Goal: Task Accomplishment & Management: Complete application form

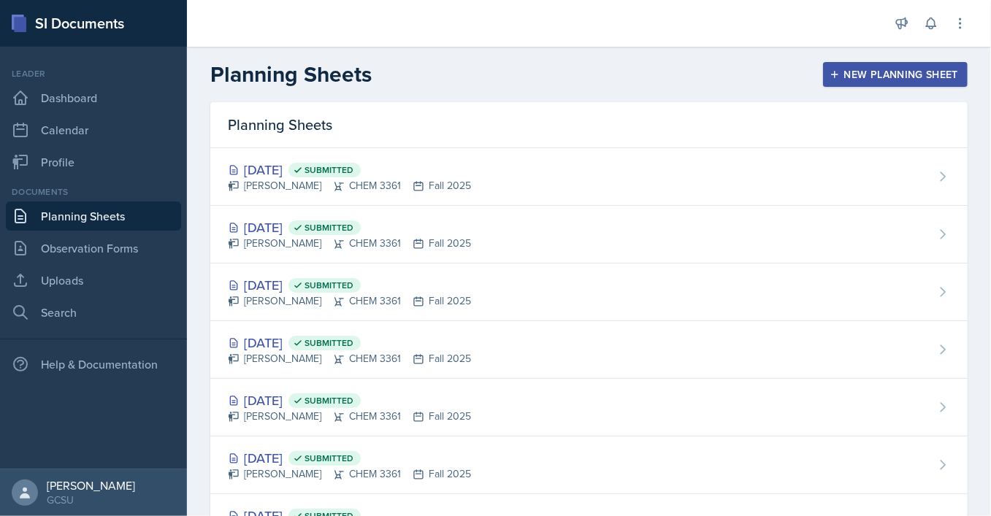
click at [872, 64] on button "New Planning Sheet" at bounding box center [895, 74] width 145 height 25
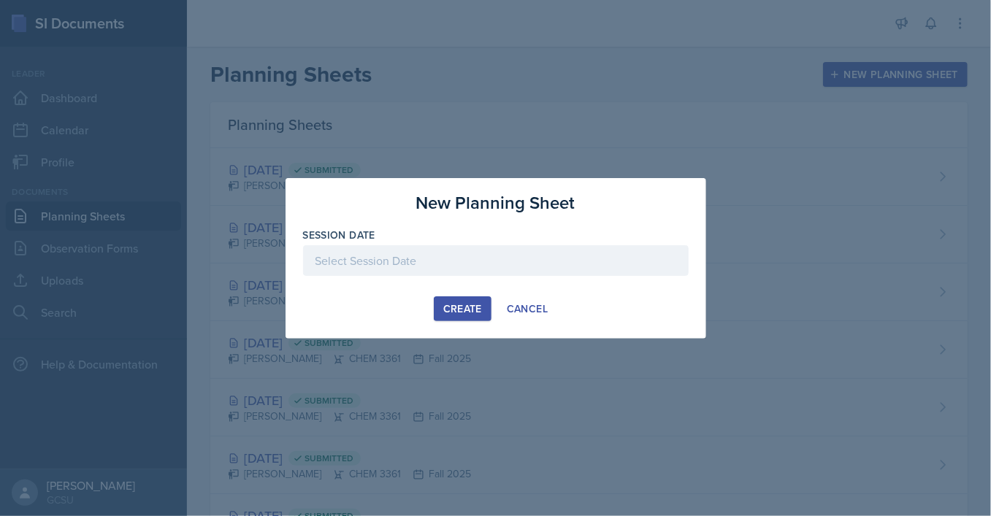
click at [433, 247] on div at bounding box center [495, 260] width 385 height 31
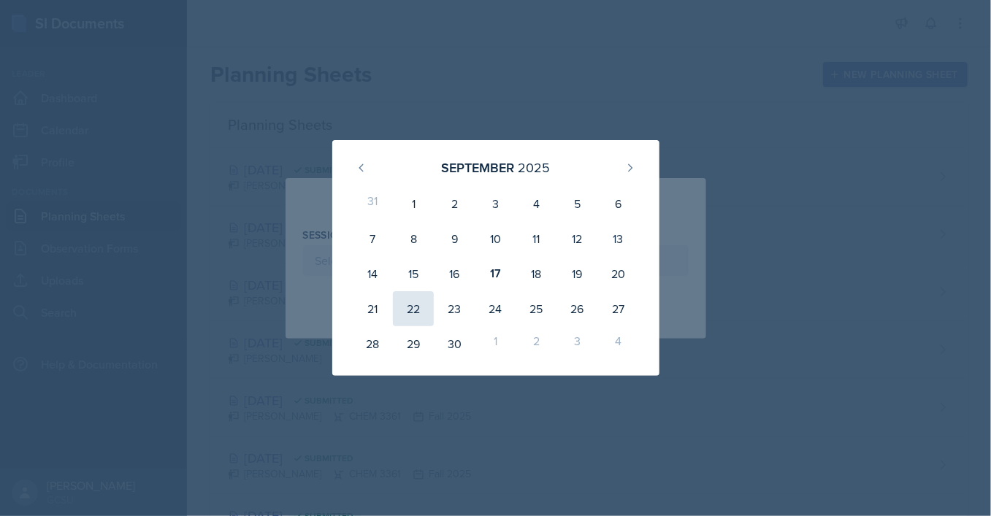
click at [419, 307] on div "22" at bounding box center [413, 308] width 41 height 35
type input "[DATE]"
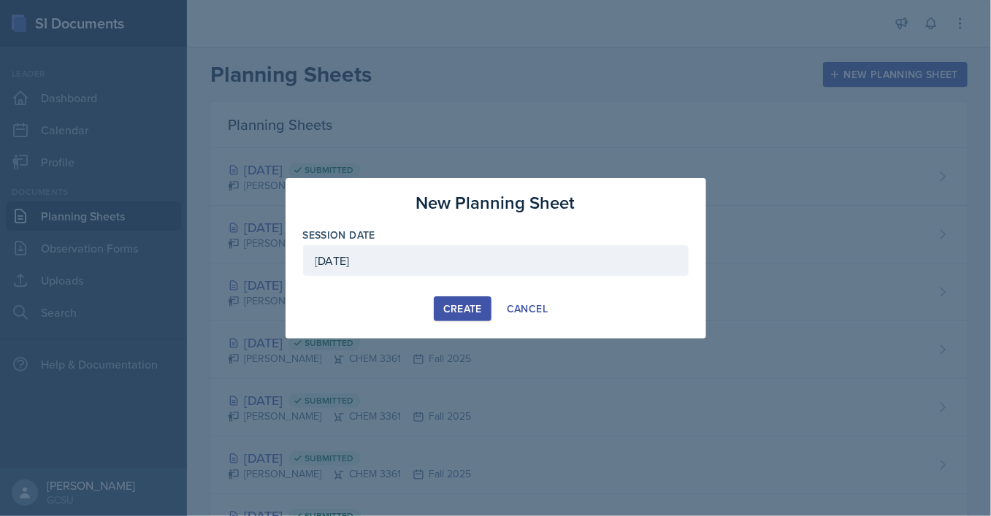
click at [439, 259] on div "[DATE]" at bounding box center [495, 260] width 385 height 31
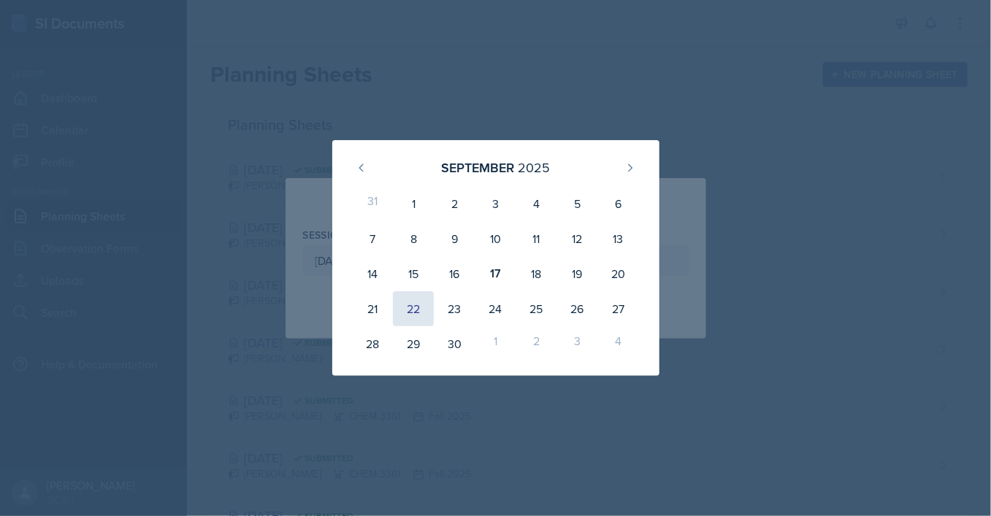
click at [414, 314] on div "22" at bounding box center [413, 308] width 41 height 35
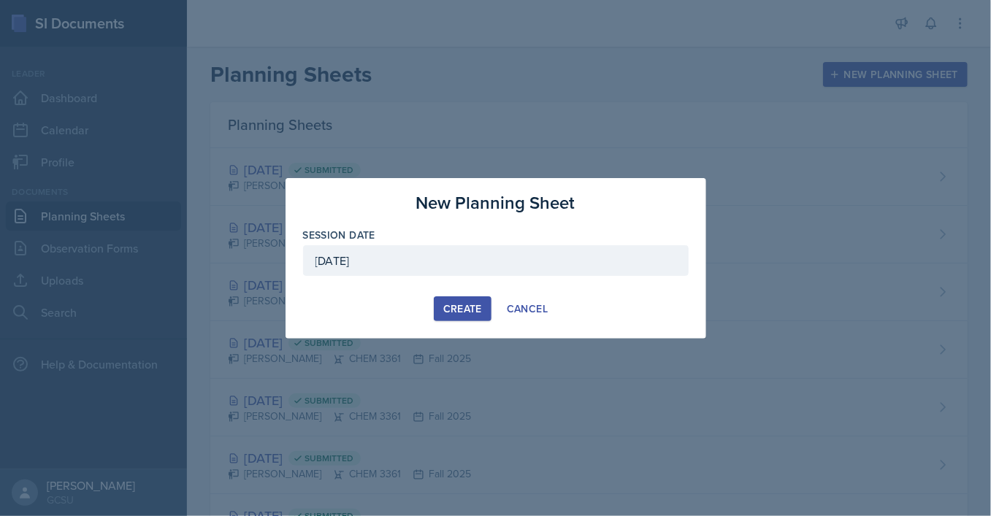
click at [464, 311] on div "Create" at bounding box center [462, 309] width 39 height 12
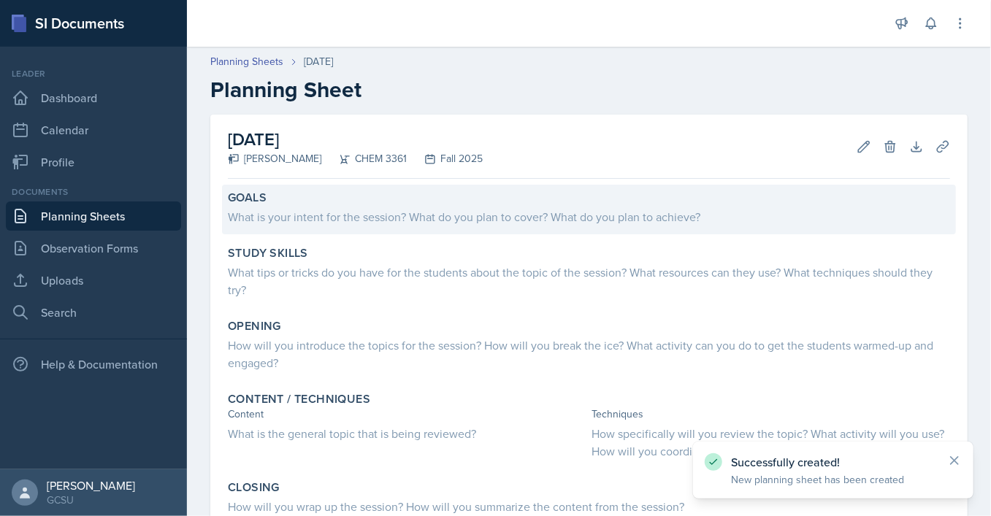
click at [350, 215] on div "What is your intent for the session? What do you plan to cover? What do you pla…" at bounding box center [589, 217] width 722 height 18
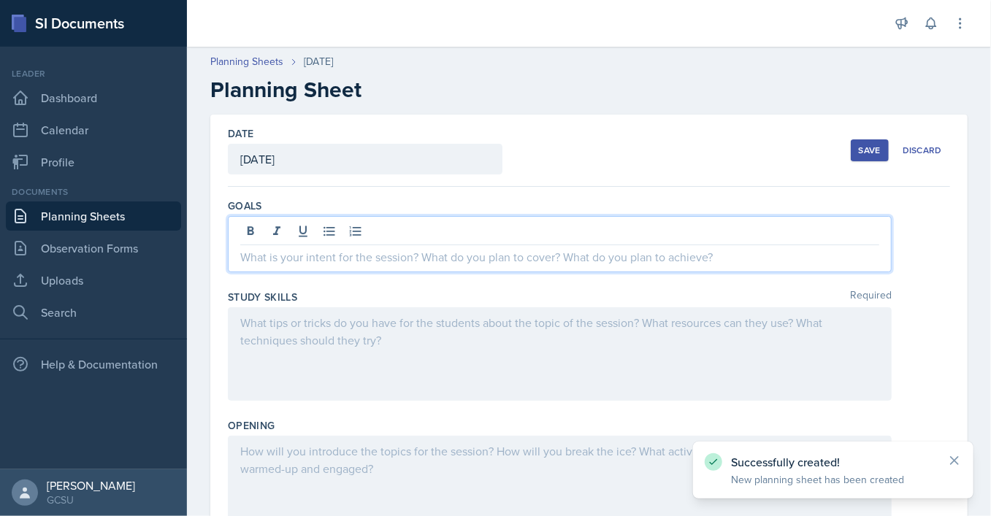
click at [354, 228] on div at bounding box center [560, 244] width 664 height 56
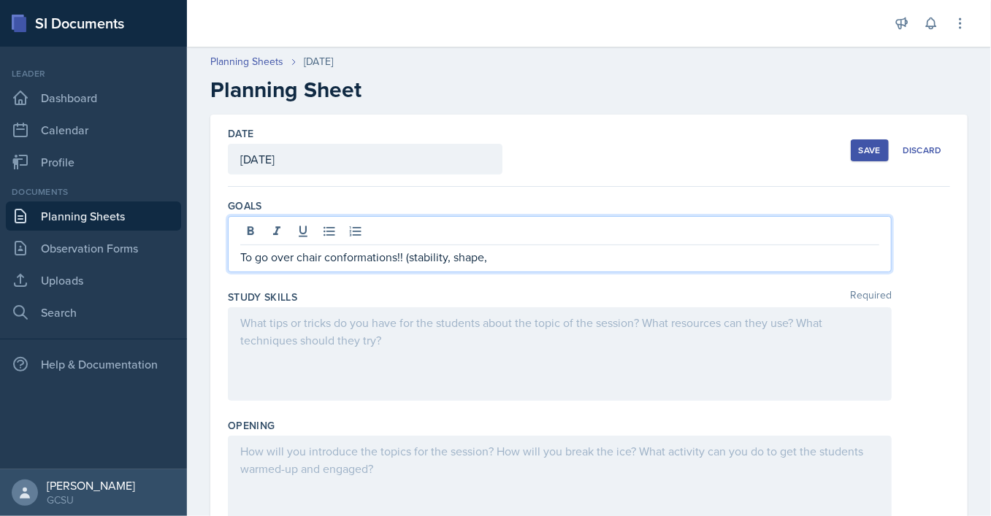
click at [398, 261] on p "To go over chair conformations!! (stability, shape," at bounding box center [559, 257] width 639 height 18
click at [683, 256] on p "To go over chair conformations and wedge and dash projections!! (stability, sha…" at bounding box center [559, 257] width 639 height 18
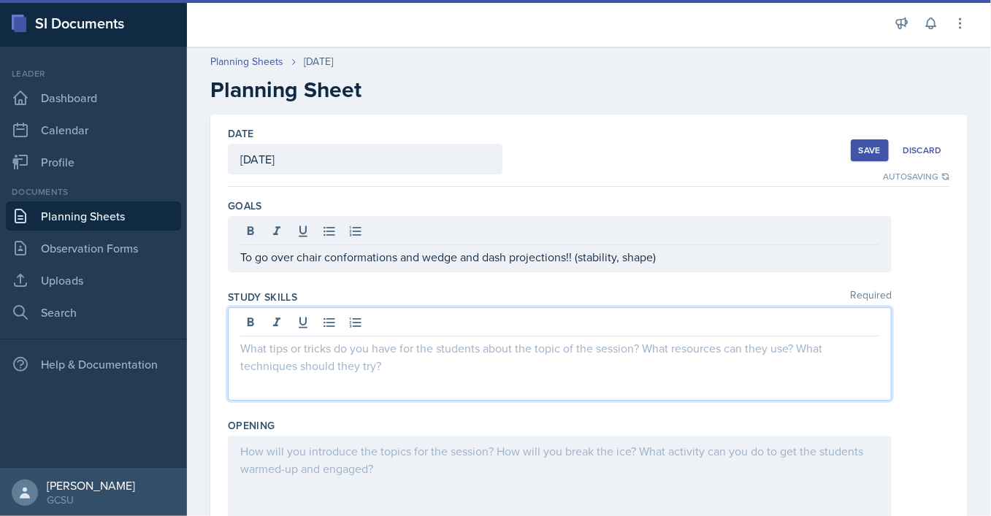
click at [465, 321] on div at bounding box center [560, 353] width 664 height 93
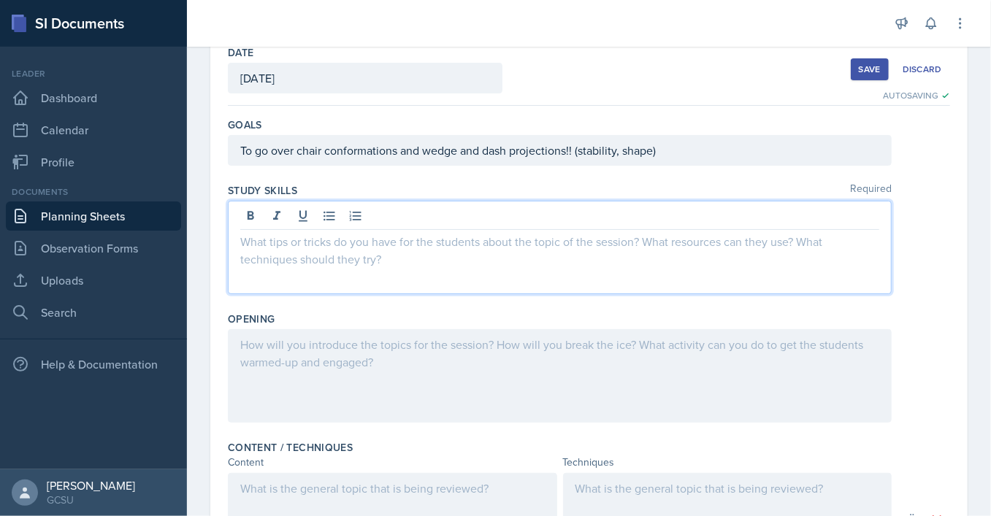
scroll to position [115, 0]
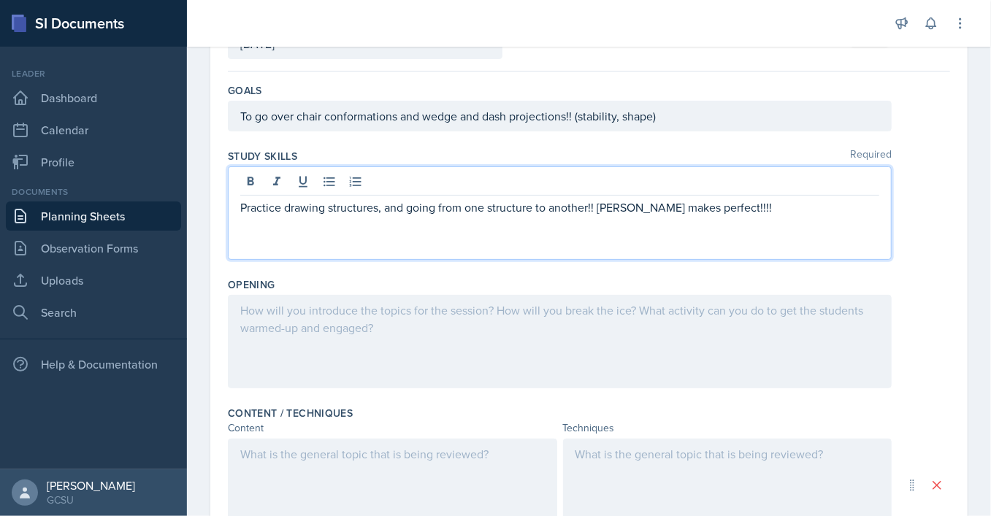
click at [626, 213] on p "Practice drawing structures, and going from one structure to another!! [PERSON_…" at bounding box center [559, 208] width 639 height 18
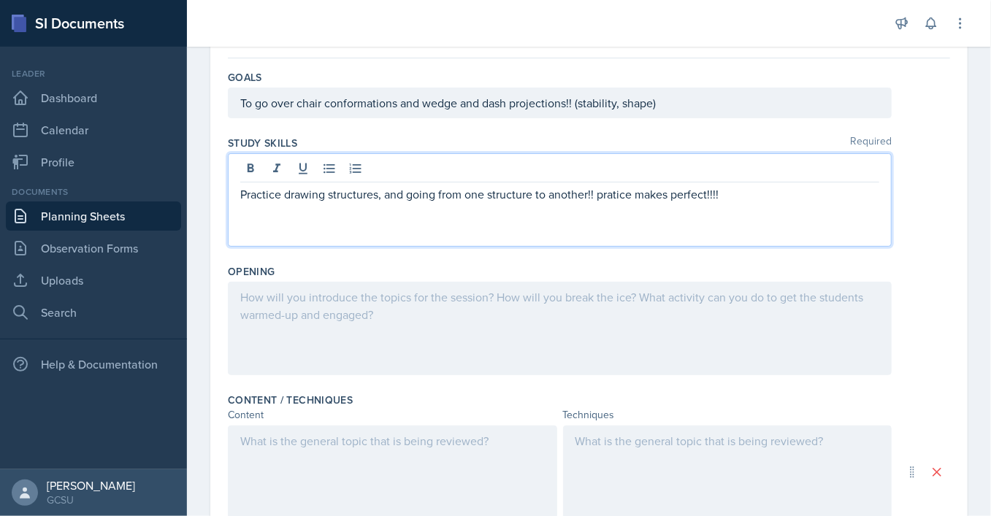
scroll to position [131, 0]
click at [613, 193] on p "Practice drawing structures, and going from one structure to another!! pratice …" at bounding box center [559, 192] width 639 height 18
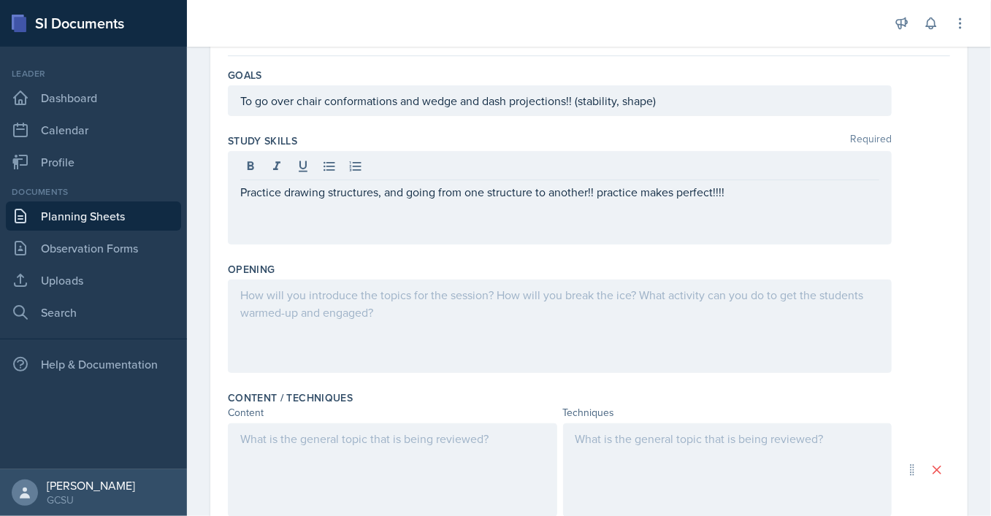
click at [420, 307] on div at bounding box center [560, 326] width 664 height 93
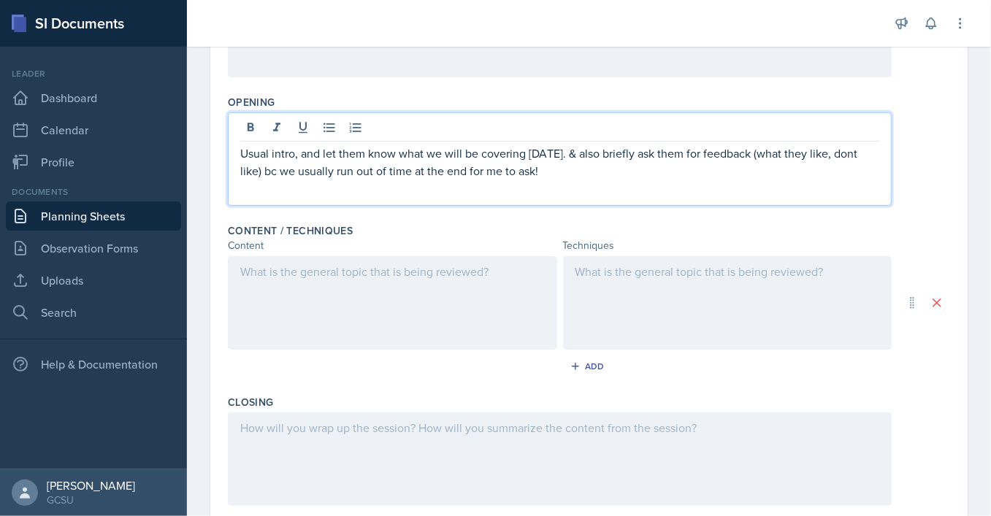
scroll to position [301, 0]
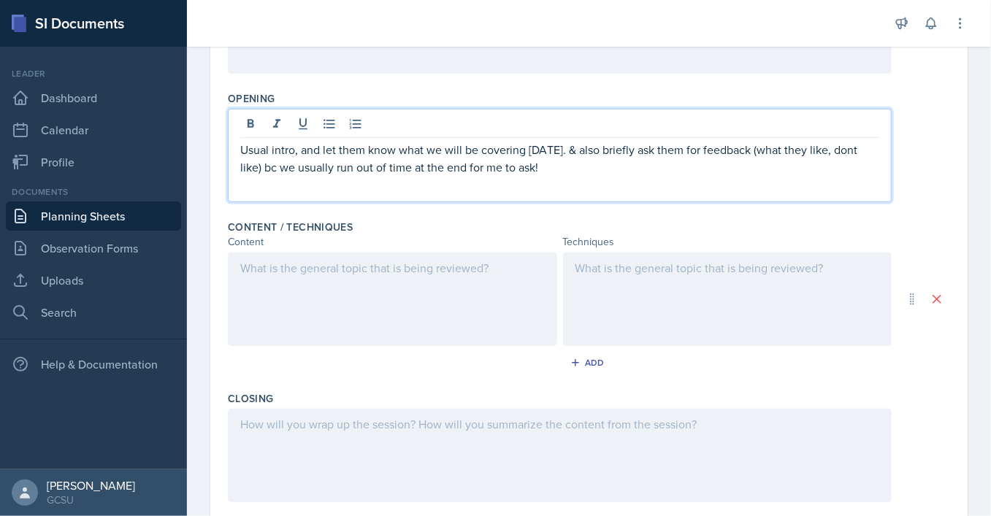
click at [403, 277] on div at bounding box center [392, 299] width 329 height 93
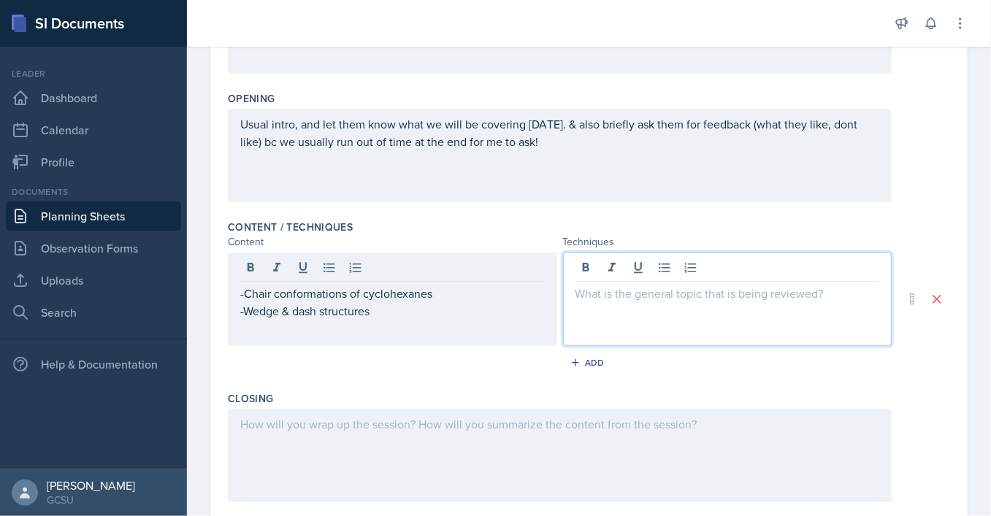
click at [652, 267] on div at bounding box center [727, 299] width 329 height 93
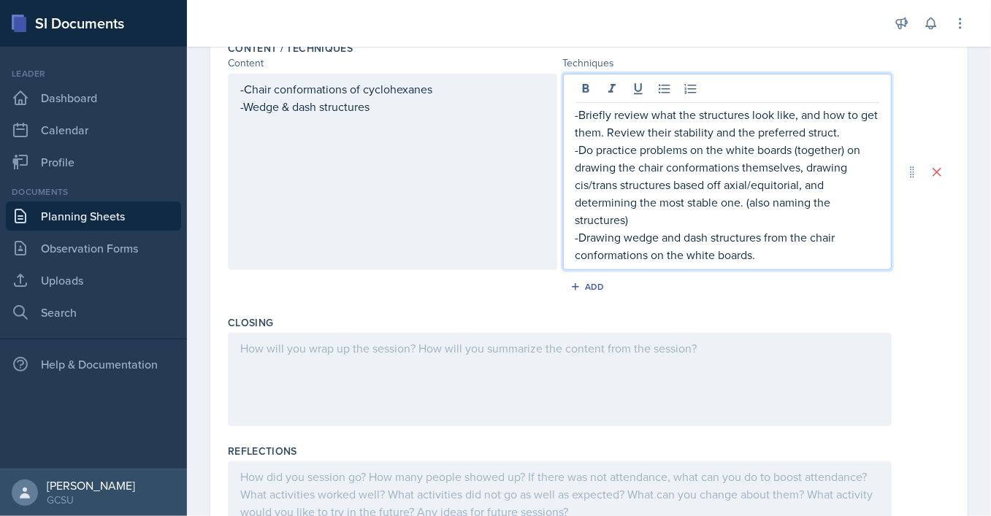
scroll to position [481, 0]
click at [561, 350] on div at bounding box center [560, 378] width 664 height 93
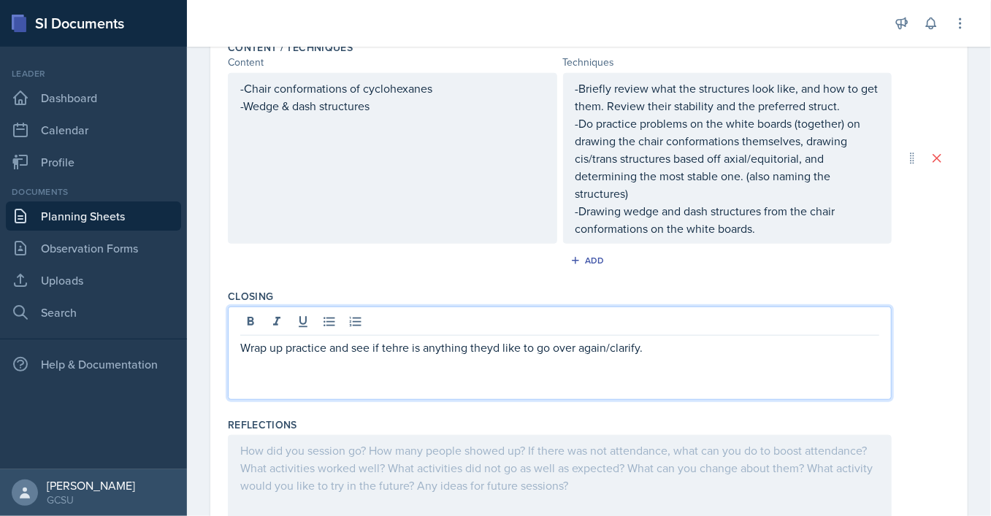
click at [402, 339] on p "Wrap up practice and see if tehre is anything theyd like to go over again/clari…" at bounding box center [559, 348] width 639 height 18
click at [485, 339] on p "Wrap up practice and see if there is anything theyd like to go over again/clari…" at bounding box center [559, 348] width 639 height 18
click at [497, 339] on p "Wrap up practice and see if there is anything theyd like to go over again/clari…" at bounding box center [559, 348] width 639 height 18
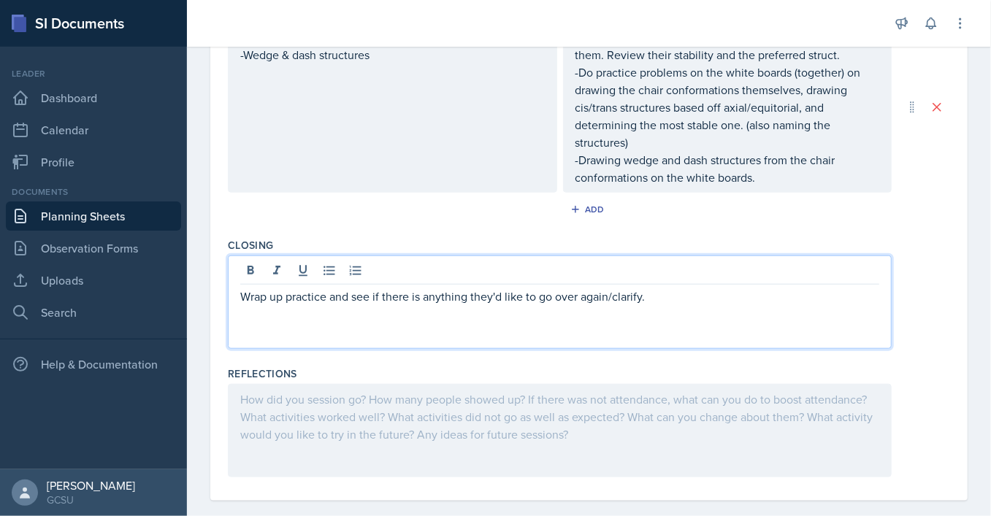
scroll to position [0, 0]
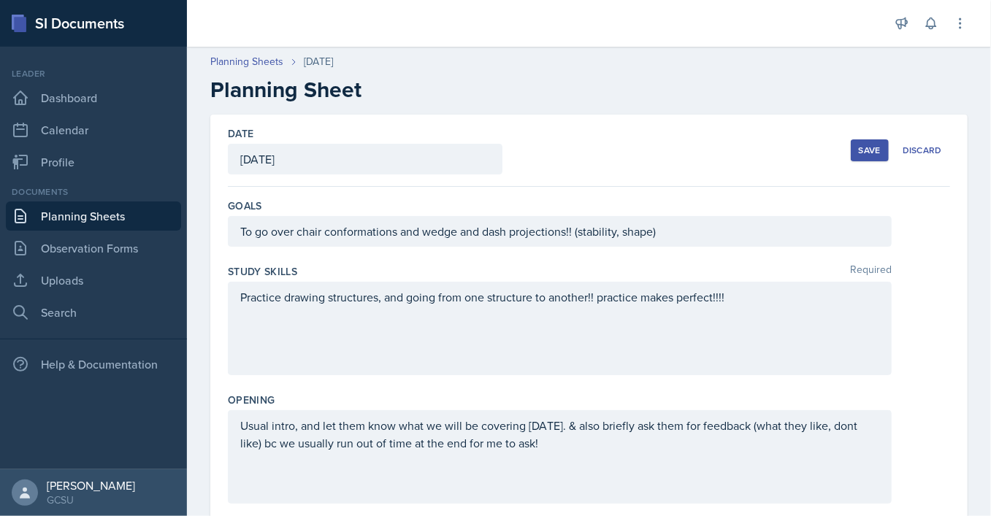
click at [869, 142] on button "Save" at bounding box center [869, 150] width 38 height 22
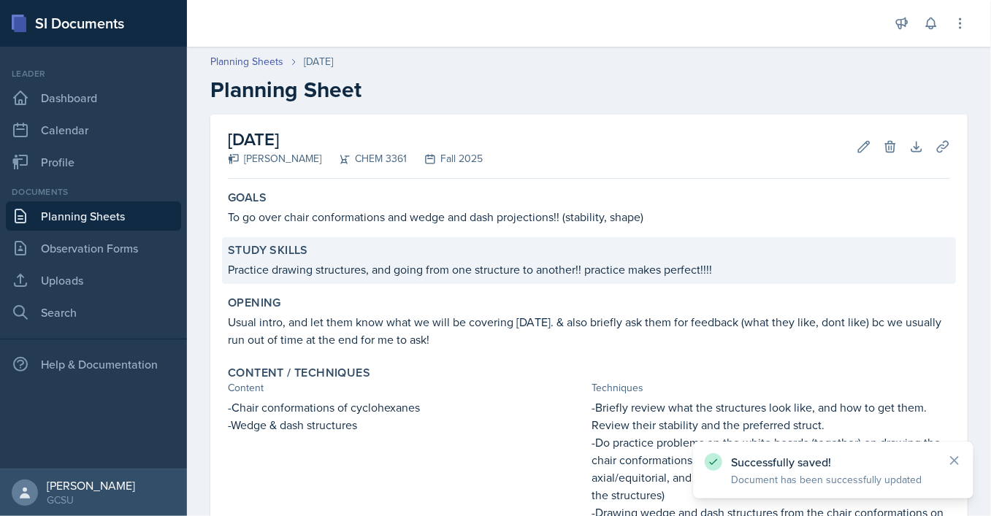
scroll to position [266, 0]
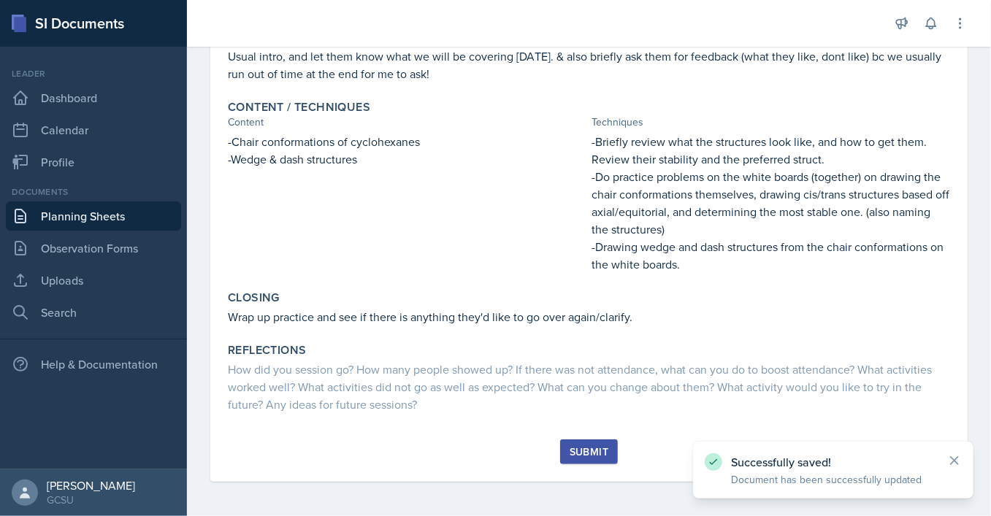
click at [606, 452] on div "Submit" at bounding box center [588, 452] width 39 height 12
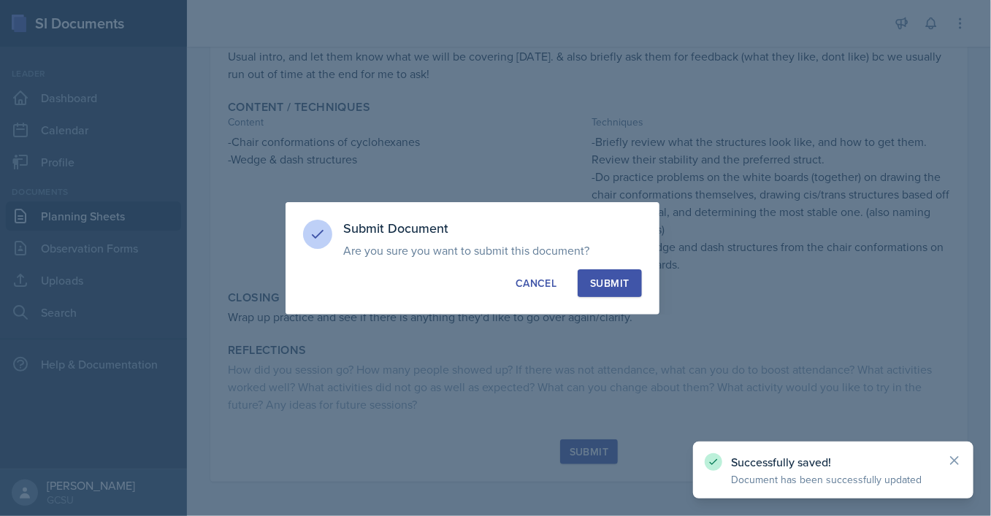
click at [593, 285] on div "Submit" at bounding box center [609, 283] width 39 height 15
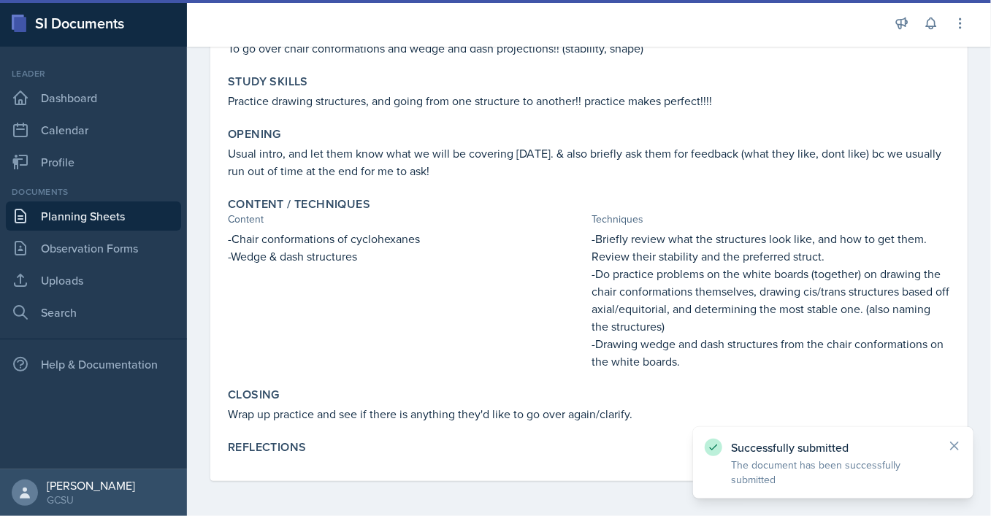
scroll to position [169, 0]
click at [109, 274] on link "Uploads" at bounding box center [93, 280] width 175 height 29
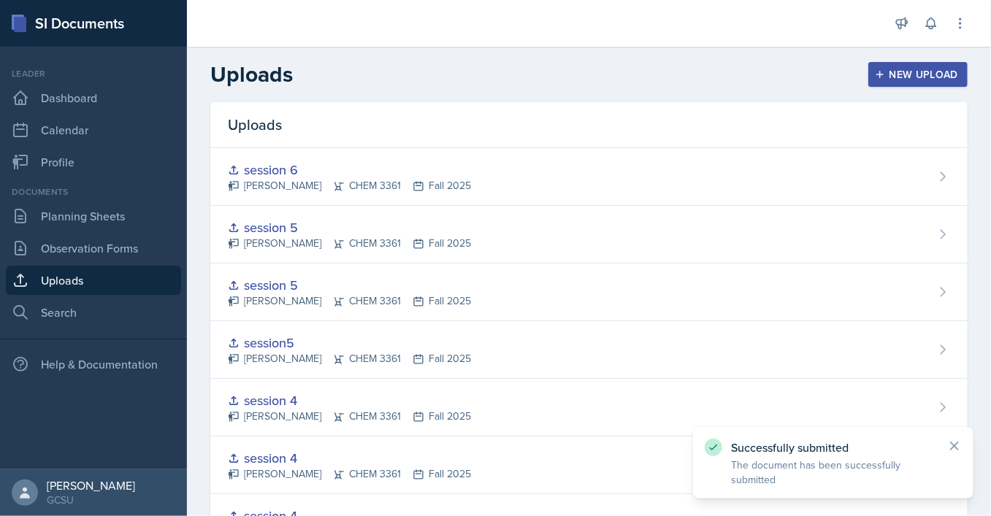
click at [918, 80] on div "New Upload" at bounding box center [917, 75] width 81 height 12
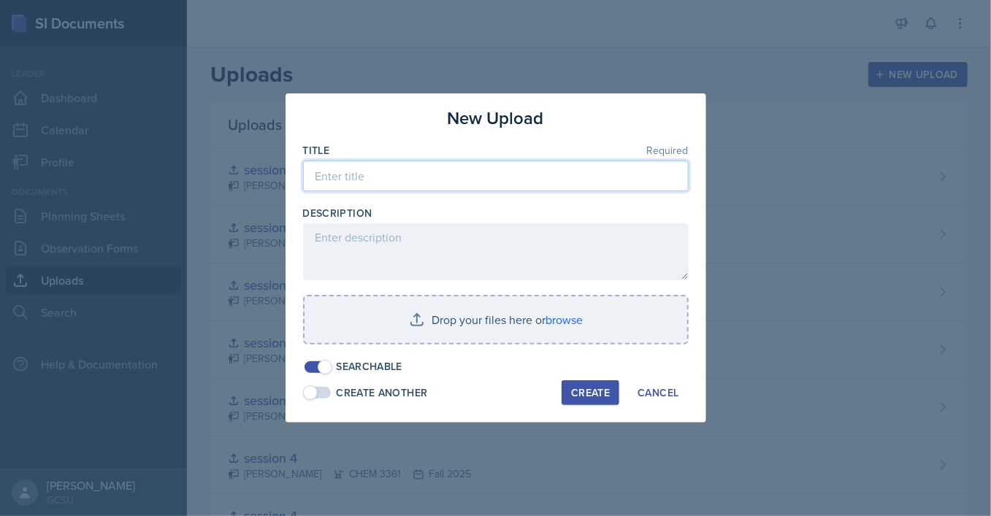
click at [466, 177] on input at bounding box center [495, 176] width 385 height 31
type input "session 7"
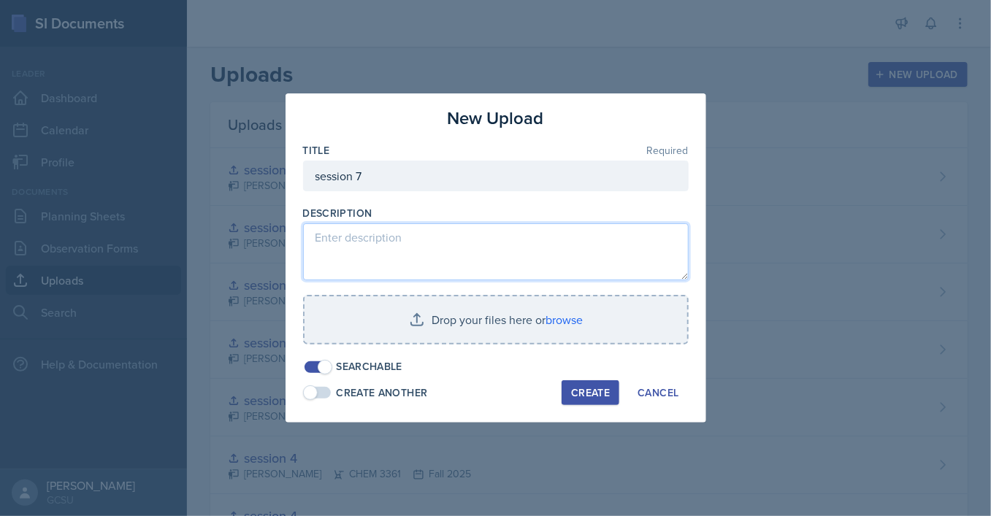
click at [466, 241] on textarea at bounding box center [495, 251] width 385 height 57
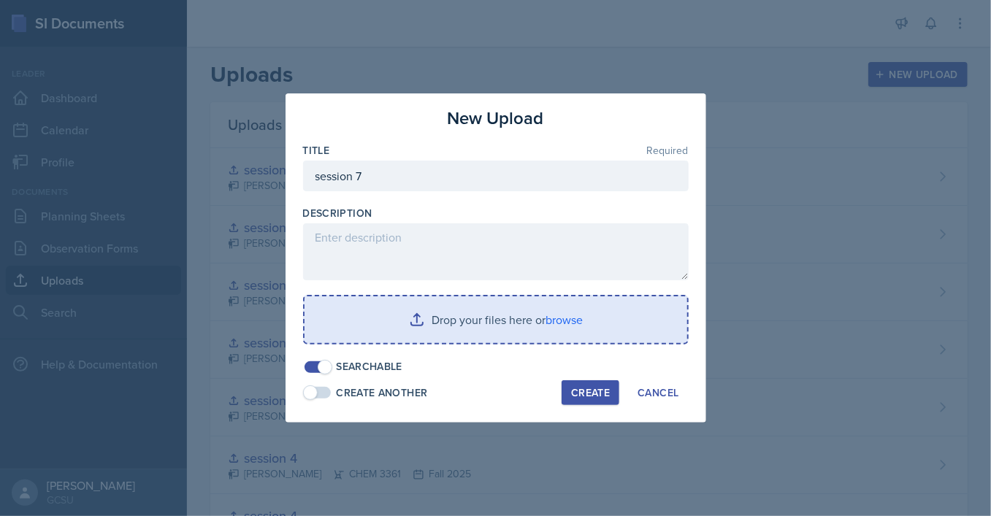
click at [466, 314] on input "file" at bounding box center [495, 319] width 383 height 47
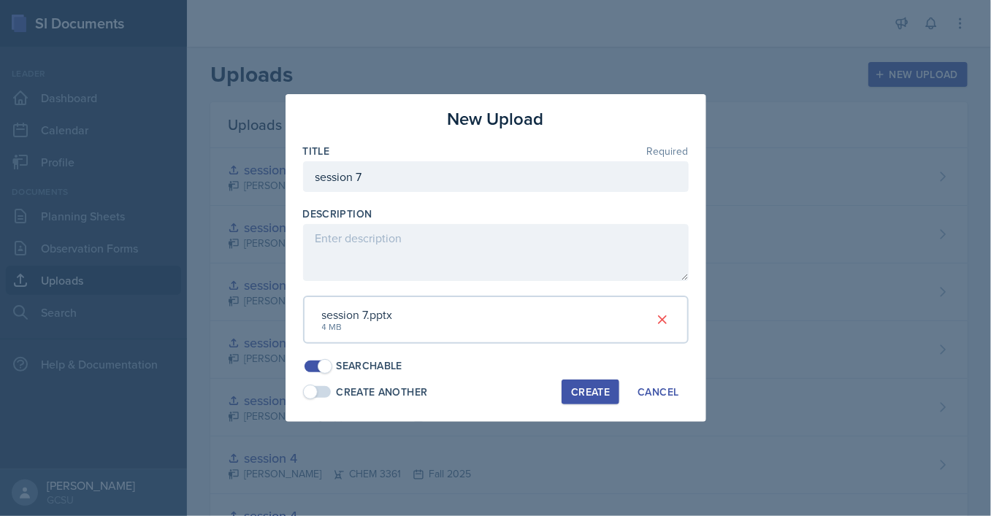
click at [581, 389] on div "Create" at bounding box center [590, 392] width 39 height 12
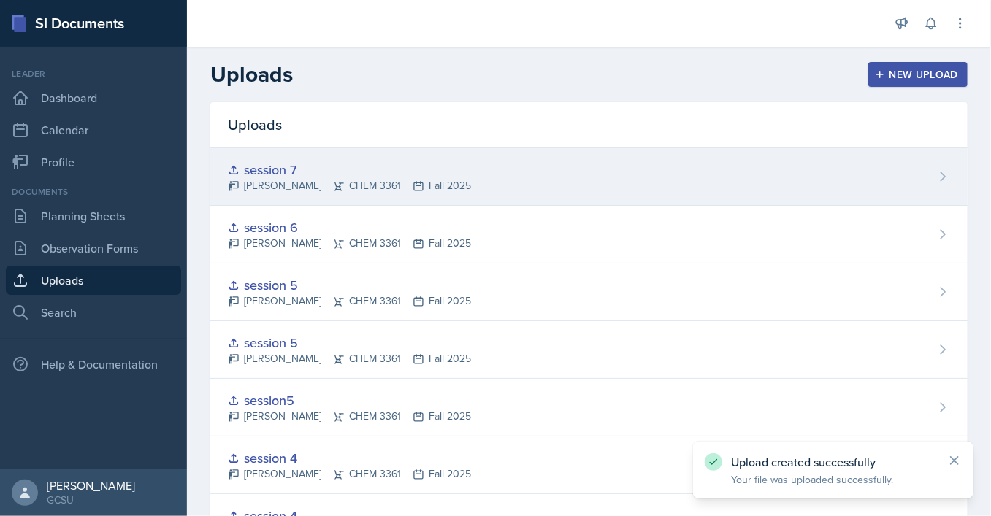
click at [769, 180] on div "session 7 [PERSON_NAME] CHEM 3361 Fall 2025" at bounding box center [588, 177] width 757 height 58
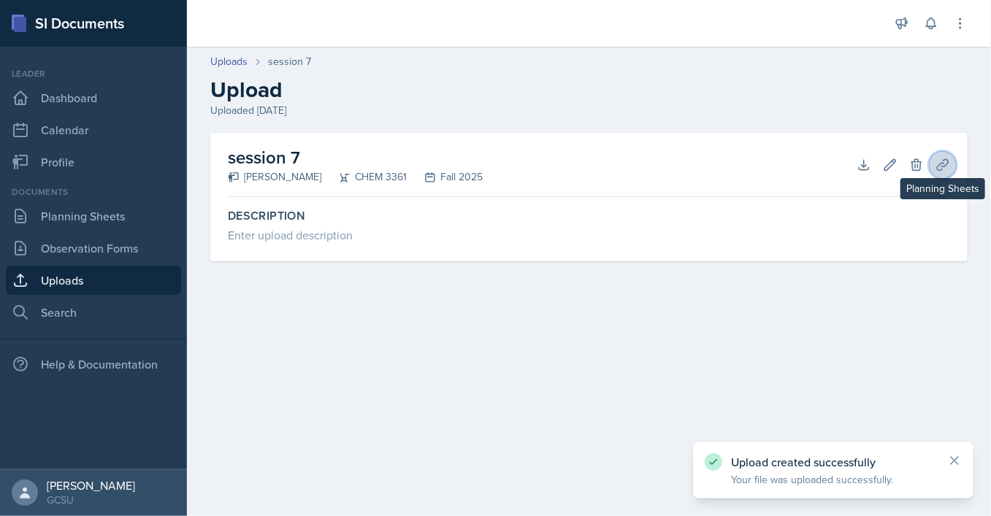
click at [937, 168] on icon at bounding box center [942, 164] width 11 height 11
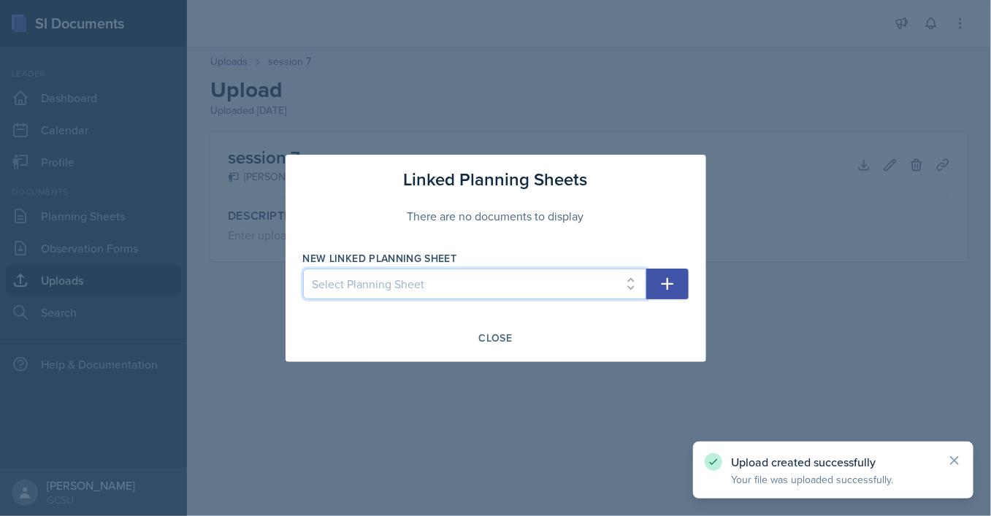
click at [303, 269] on select "Select Planning Sheet [DATE] [DATE] [DATE] [DATE] [DATE] [DATE] [DATE] [DATE]" at bounding box center [474, 284] width 343 height 31
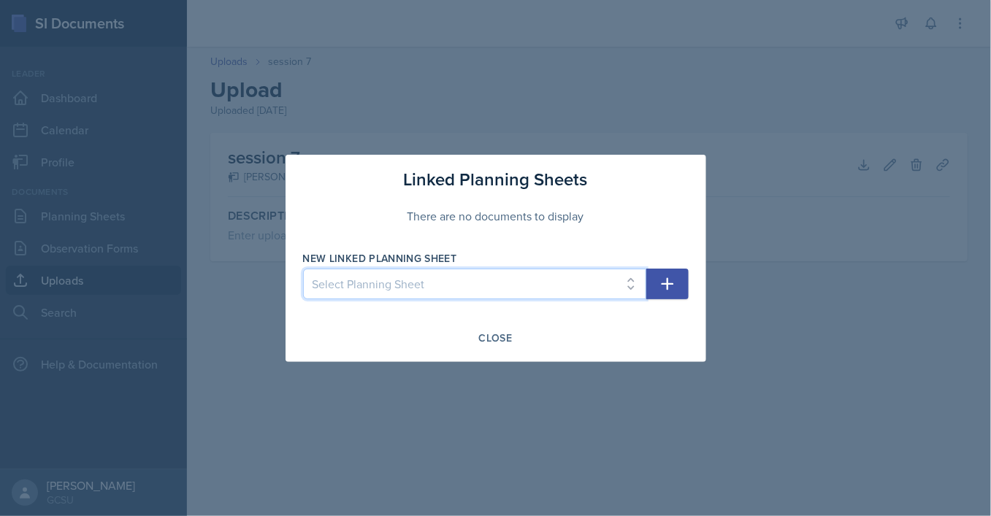
select select "3f428a7e-ee55-4320-8442-38aeec765e34"
click option "[DATE]" at bounding box center [0, 0] width 0 height 0
click at [668, 285] on icon "button" at bounding box center [667, 283] width 12 height 12
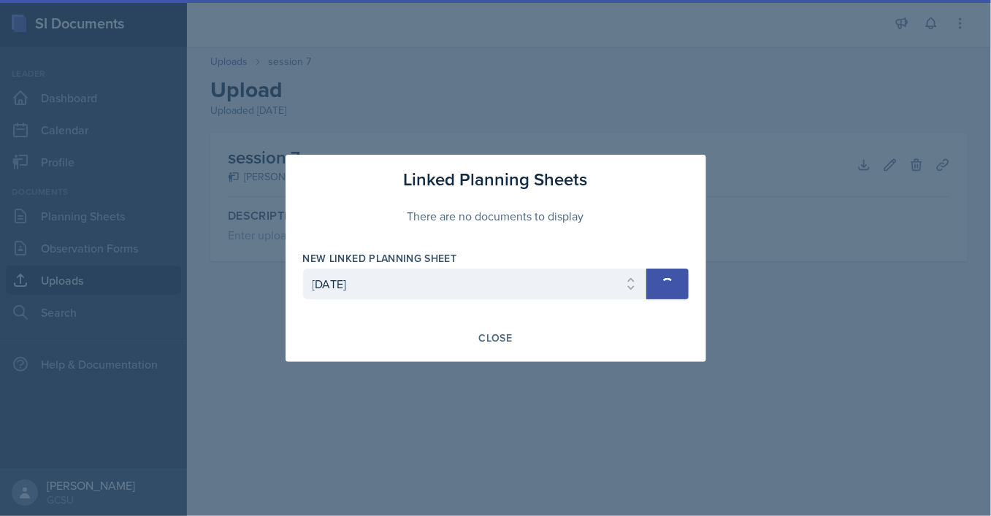
select select
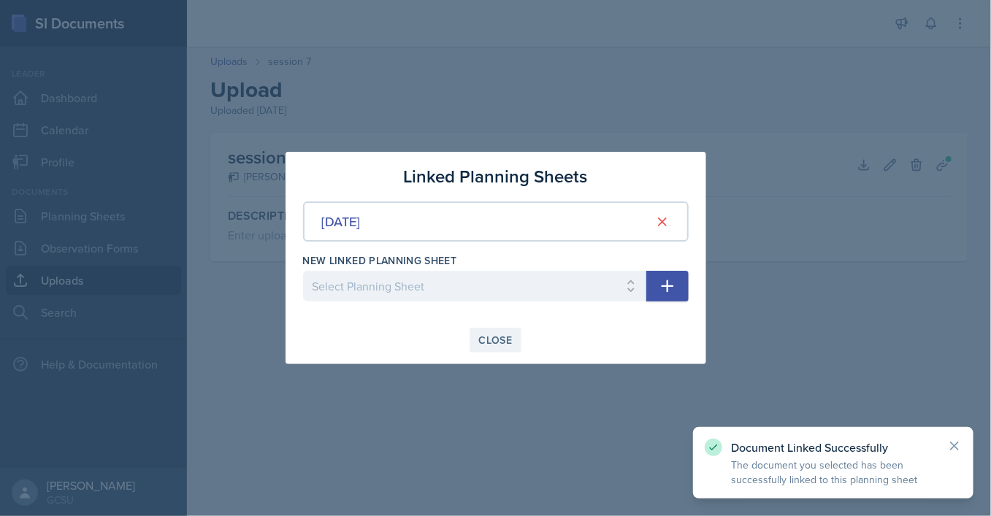
click at [491, 339] on div "Close" at bounding box center [496, 340] width 34 height 12
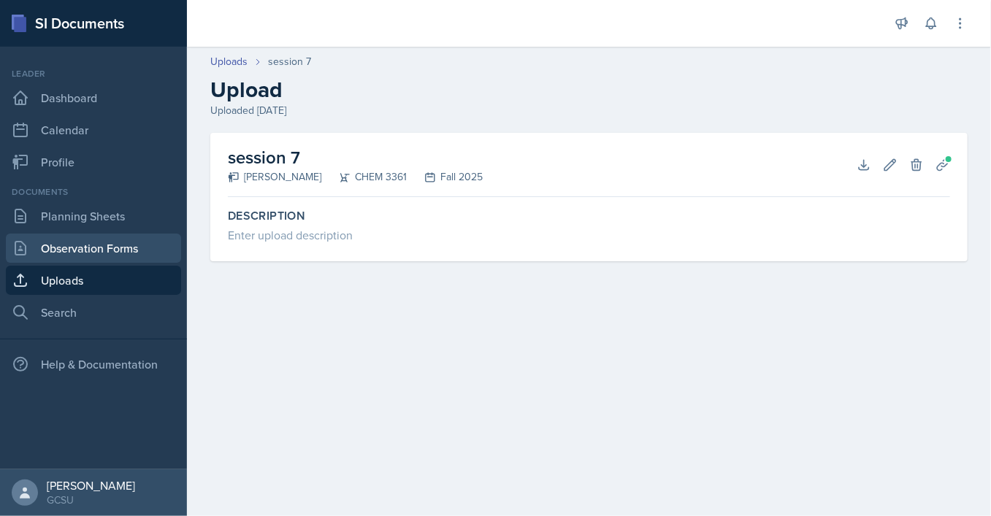
click at [91, 254] on link "Observation Forms" at bounding box center [93, 248] width 175 height 29
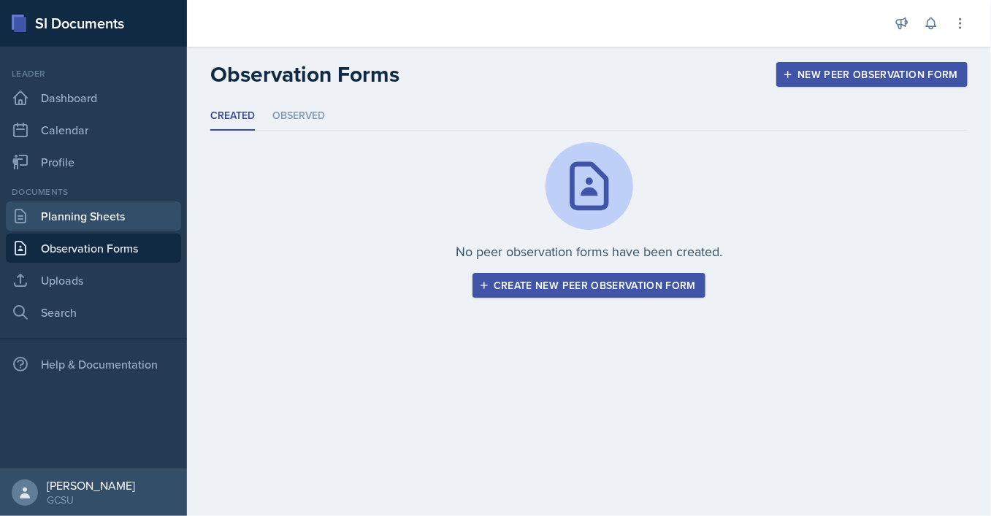
click at [93, 218] on link "Planning Sheets" at bounding box center [93, 215] width 175 height 29
